Goal: Information Seeking & Learning: Find specific fact

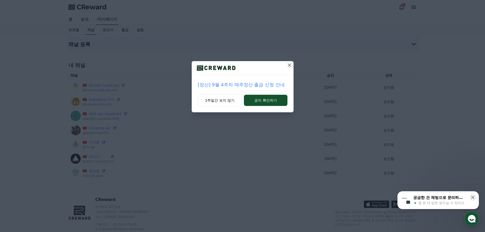
drag, startPoint x: 223, startPoint y: 103, endPoint x: 162, endPoint y: 74, distance: 67.8
click at [223, 103] on button "1주일간 보지 않기" at bounding box center [220, 100] width 44 height 12
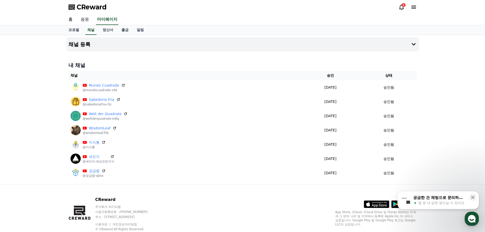
click at [85, 19] on link "음원" at bounding box center [85, 19] width 16 height 11
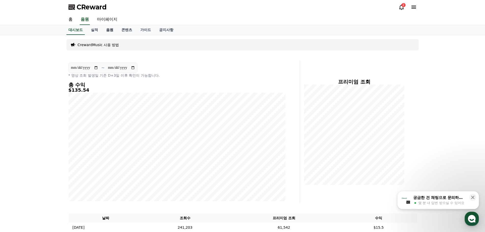
click at [110, 30] on link "음원" at bounding box center [109, 30] width 15 height 10
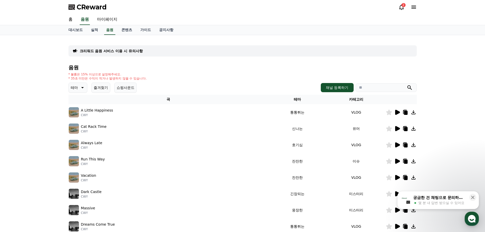
click at [373, 88] on input "search" at bounding box center [386, 87] width 61 height 9
type input "*"
type input "*****"
click at [407, 85] on button "submit" at bounding box center [410, 88] width 6 height 6
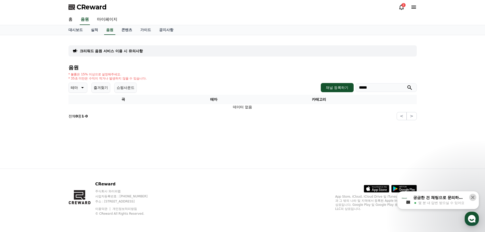
click at [473, 200] on button at bounding box center [472, 197] width 7 height 7
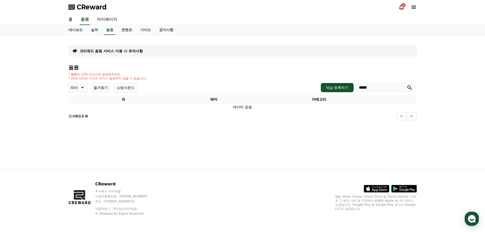
click at [351, 159] on div "크리워드 음원 서비스 이용 시 유의사항 음원 * 볼륨은 15% 이상으로 설정해주세요. * 35초 미만은 수익이 적거나 발생하지 않을 수 있습니…" at bounding box center [242, 101] width 357 height 133
